Goal: Information Seeking & Learning: Learn about a topic

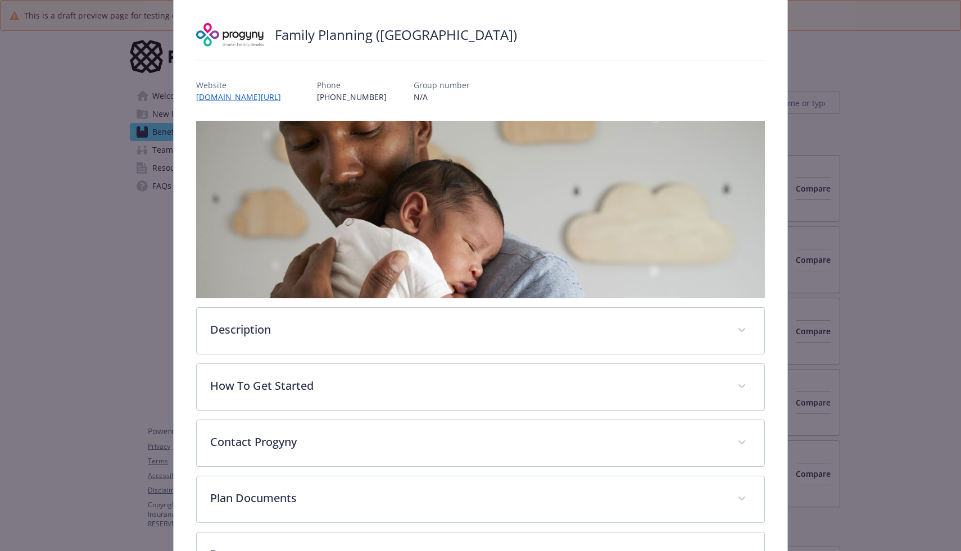
scroll to position [80, 0]
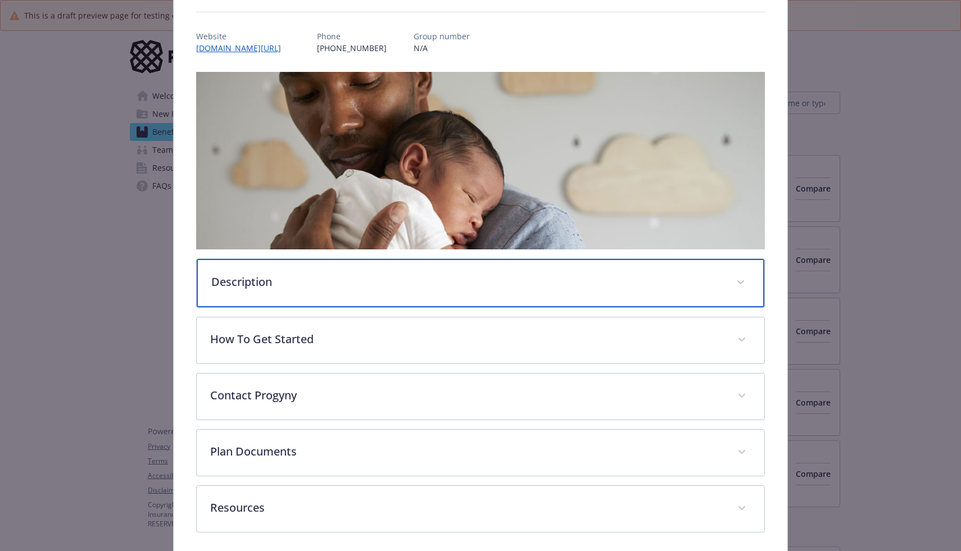
click at [266, 287] on p "Description" at bounding box center [467, 282] width 512 height 17
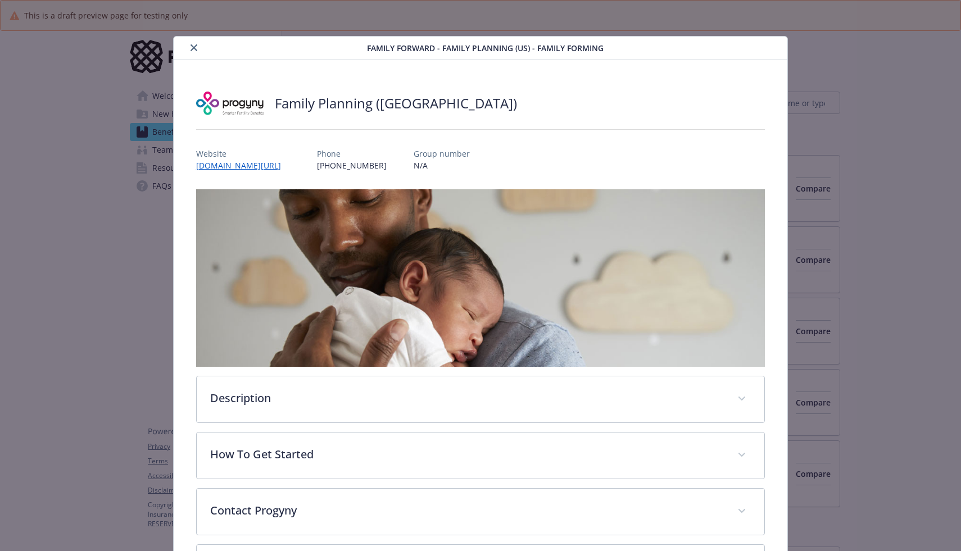
scroll to position [34, 0]
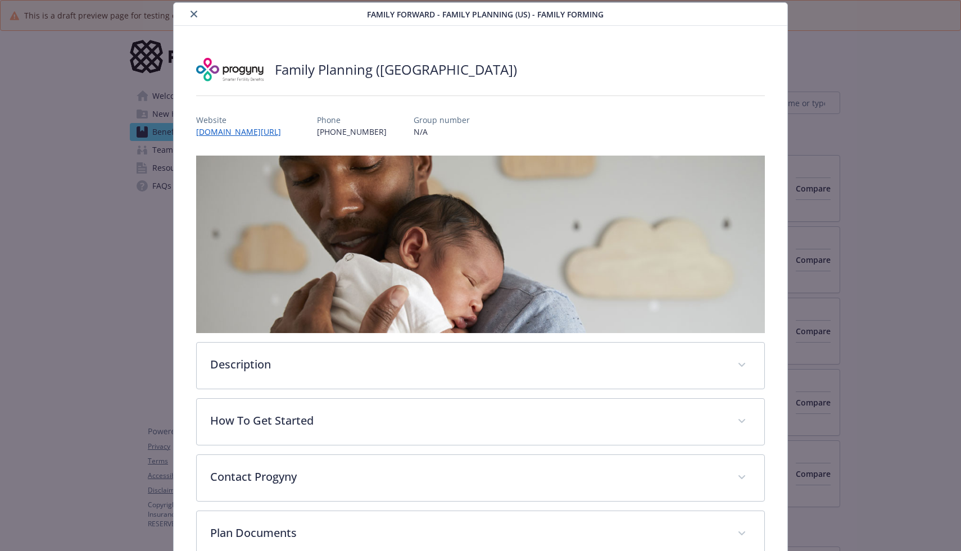
click at [197, 22] on div "Family Forward - Family Planning (US) - Family Forming" at bounding box center [481, 14] width 614 height 23
click at [193, 19] on button "close" at bounding box center [193, 13] width 13 height 13
